Goal: Transaction & Acquisition: Subscribe to service/newsletter

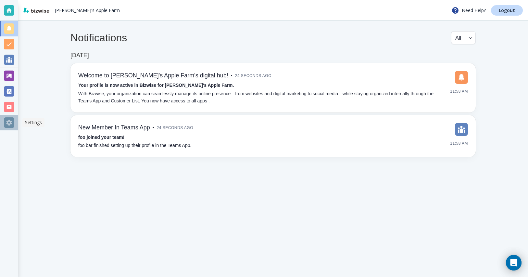
click at [14, 123] on div at bounding box center [9, 122] width 10 height 10
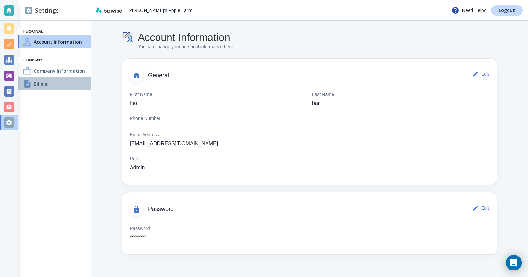
click at [80, 86] on div "Billing" at bounding box center [54, 83] width 72 height 13
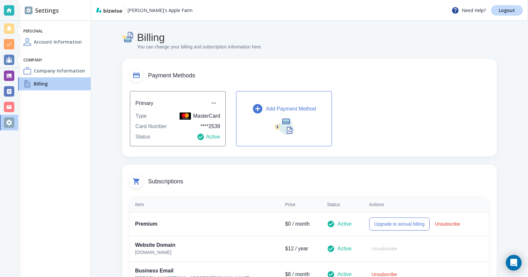
scroll to position [76, 0]
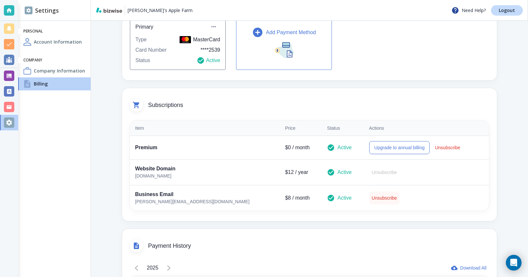
click at [370, 191] on button "Unsubscribe" at bounding box center [385, 197] width 31 height 13
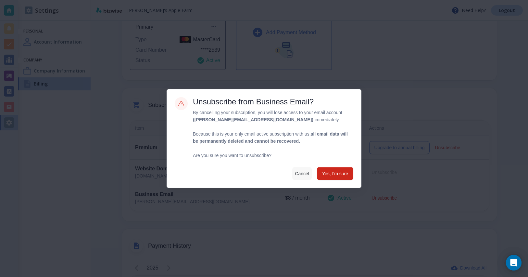
click at [306, 177] on button "Cancel" at bounding box center [301, 173] width 19 height 13
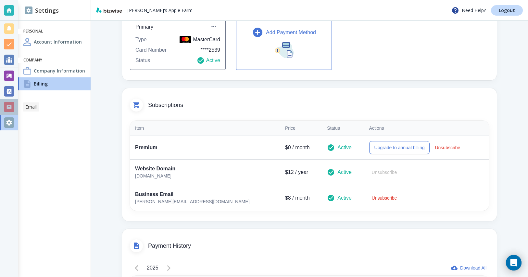
click at [10, 102] on div at bounding box center [9, 107] width 10 height 10
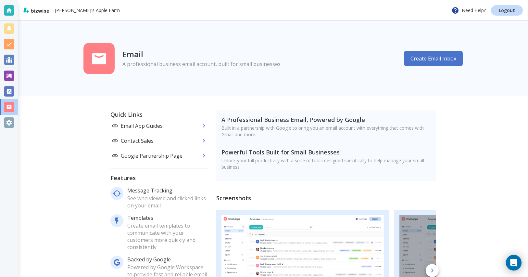
click at [409, 56] on button "Create Email Inbox" at bounding box center [433, 59] width 59 height 16
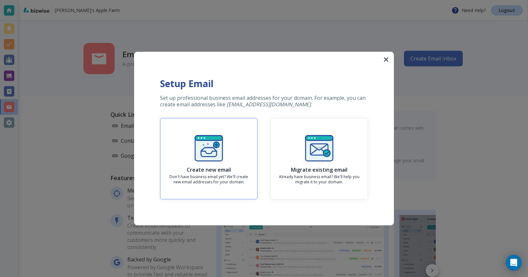
click at [240, 137] on div "Create new email Don't have business email yet? We'll create new email addresse…" at bounding box center [209, 159] width 86 height 52
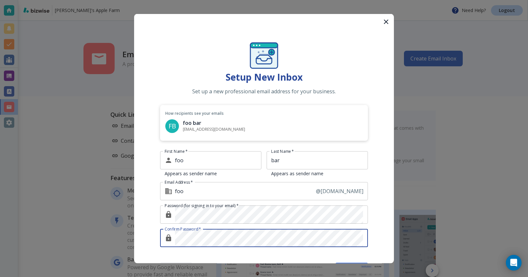
click button "Next" at bounding box center [352, 269] width 32 height 12
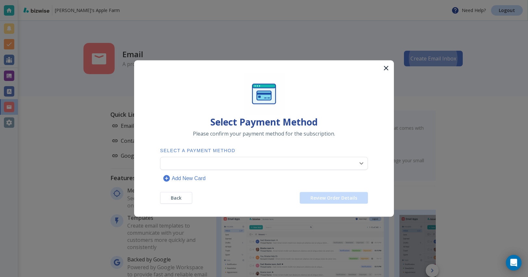
click at [250, 0] on body "[PERSON_NAME]'s Apple Farm Need Help? Logout Email A professional business emai…" at bounding box center [264, 0] width 528 height 0
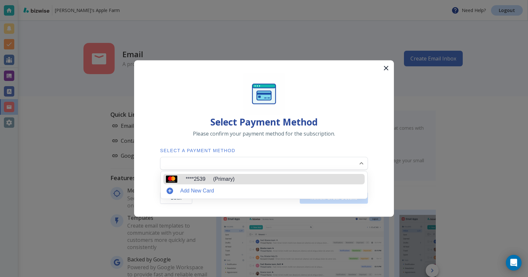
click at [249, 183] on li "**** 2539 (Primary)" at bounding box center [263, 179] width 201 height 10
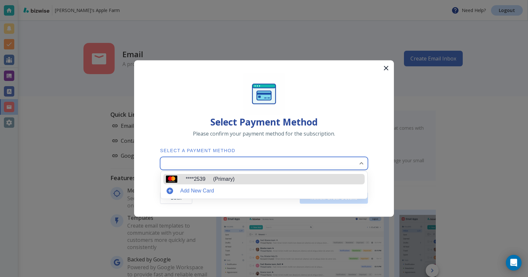
type input "0"
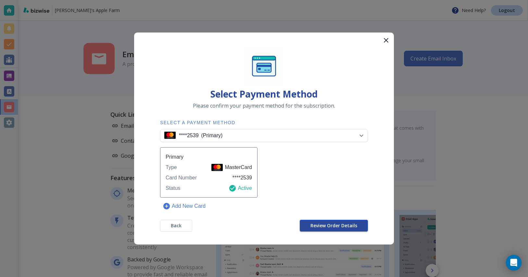
click at [336, 223] on span "Review Order Details" at bounding box center [334, 225] width 47 height 5
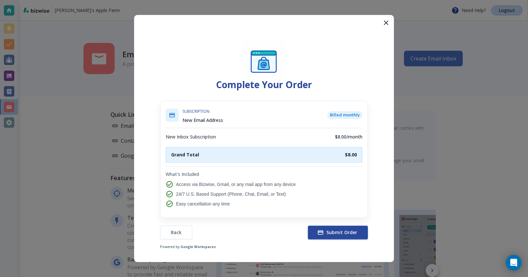
click at [334, 231] on span "Submit Order" at bounding box center [338, 232] width 39 height 6
